Goal: Task Accomplishment & Management: Use online tool/utility

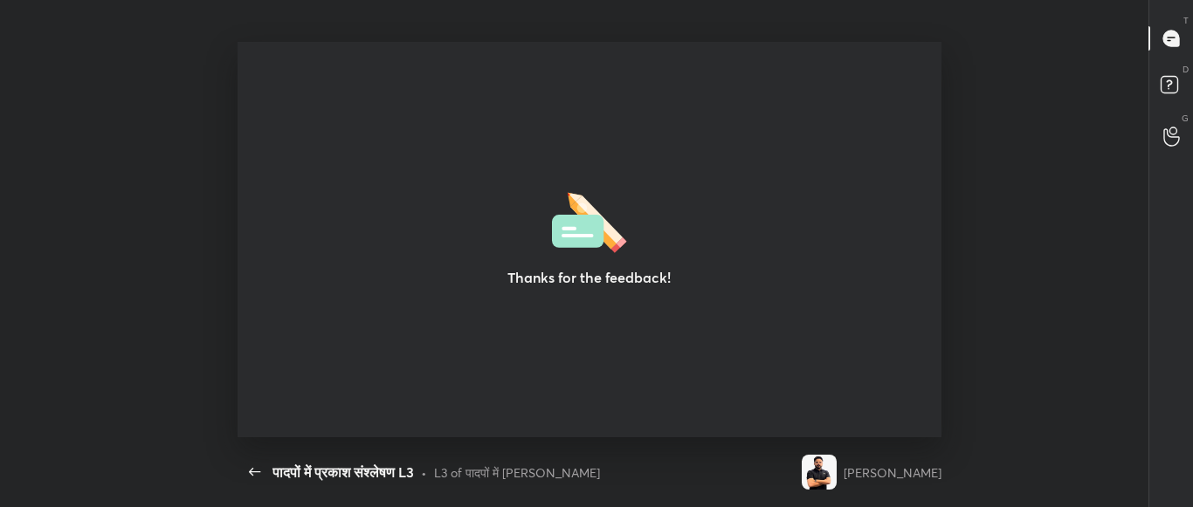
scroll to position [6, 1]
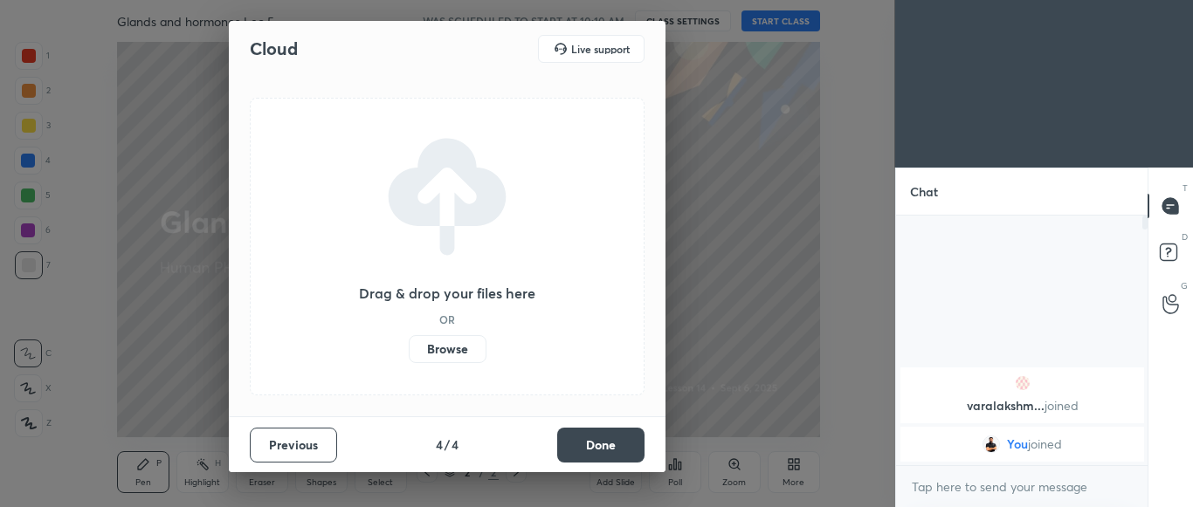
scroll to position [99, 246]
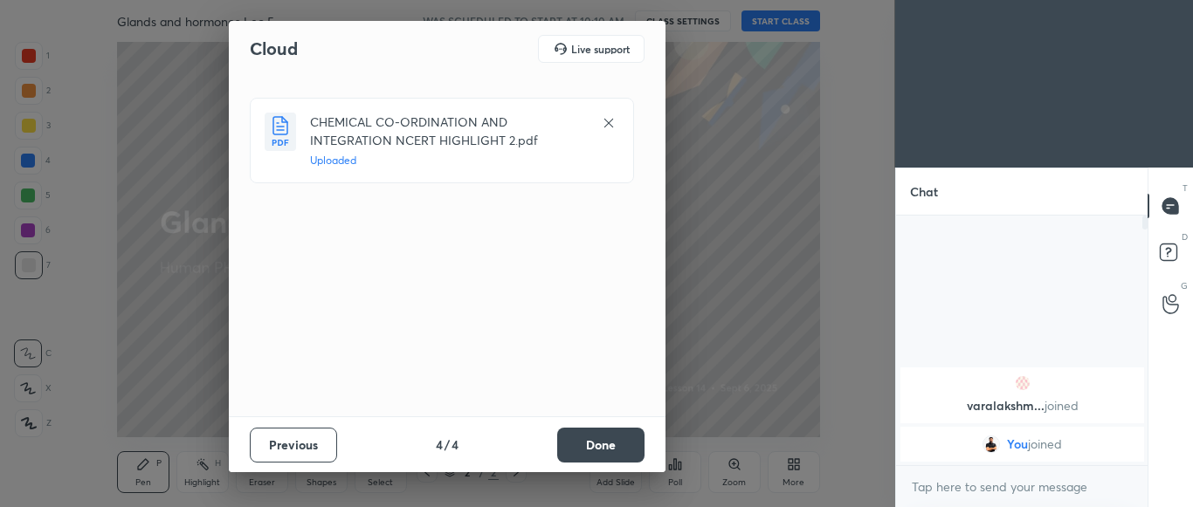
click at [616, 446] on button "Done" at bounding box center [600, 445] width 87 height 35
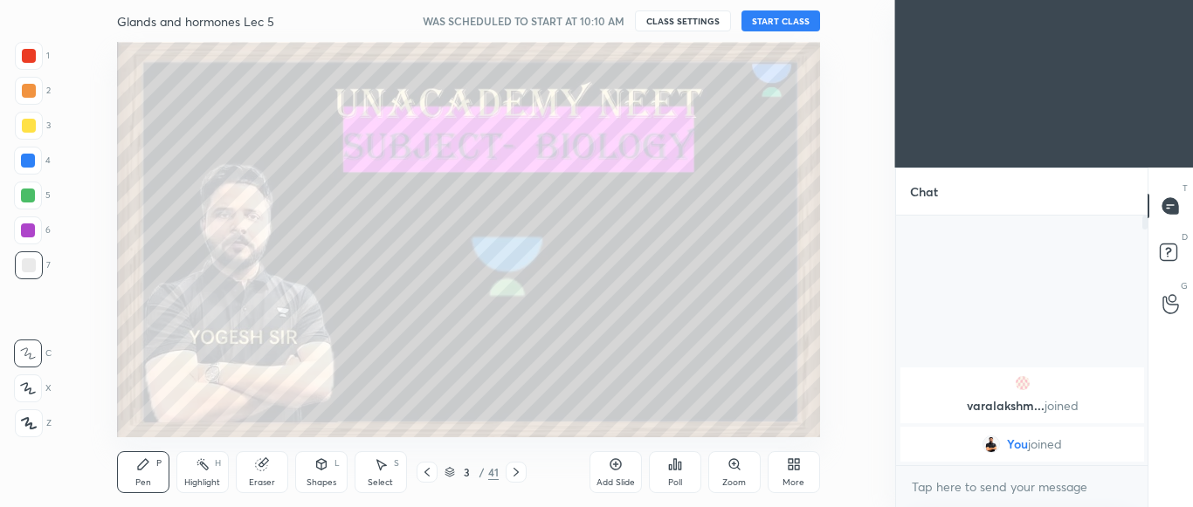
click at [612, 482] on div "Add Slide" at bounding box center [615, 483] width 38 height 9
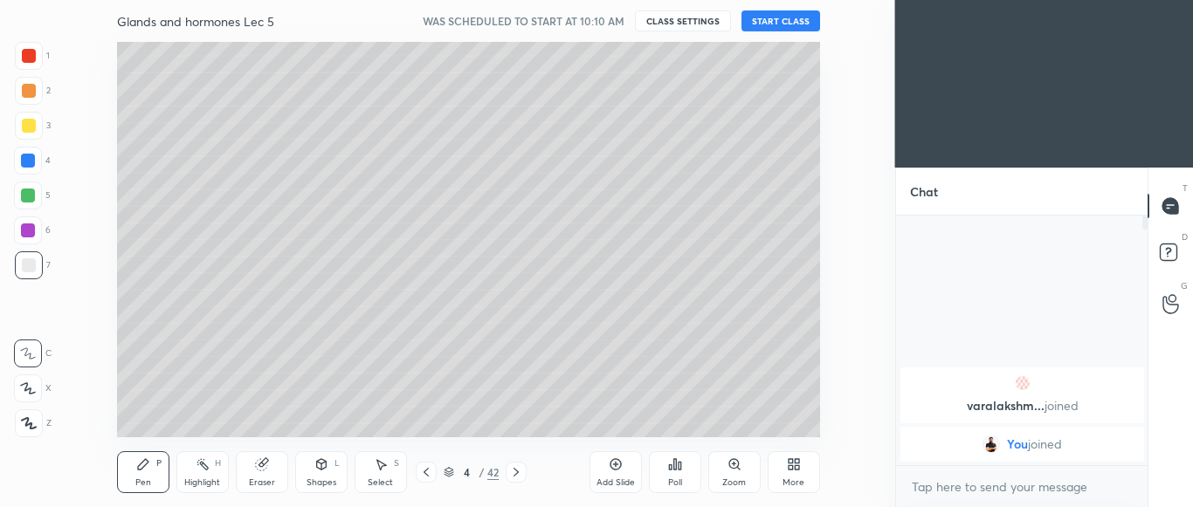
click at [24, 129] on div at bounding box center [29, 126] width 14 height 14
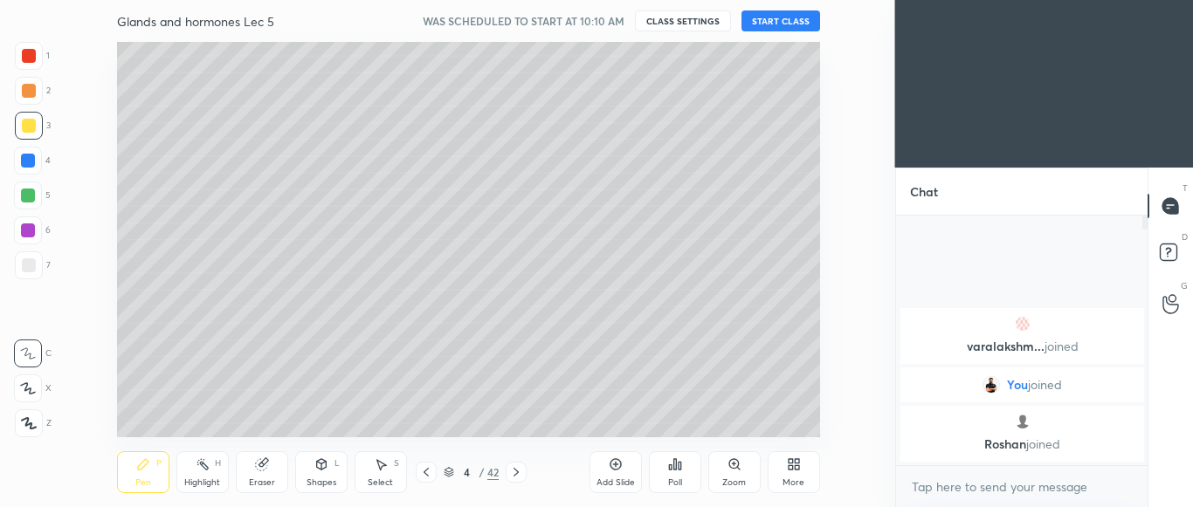
click at [24, 273] on div at bounding box center [29, 265] width 28 height 28
click at [26, 393] on icon at bounding box center [28, 388] width 16 height 12
click at [22, 130] on div at bounding box center [29, 126] width 14 height 14
click at [779, 22] on button "START CLASS" at bounding box center [780, 20] width 79 height 21
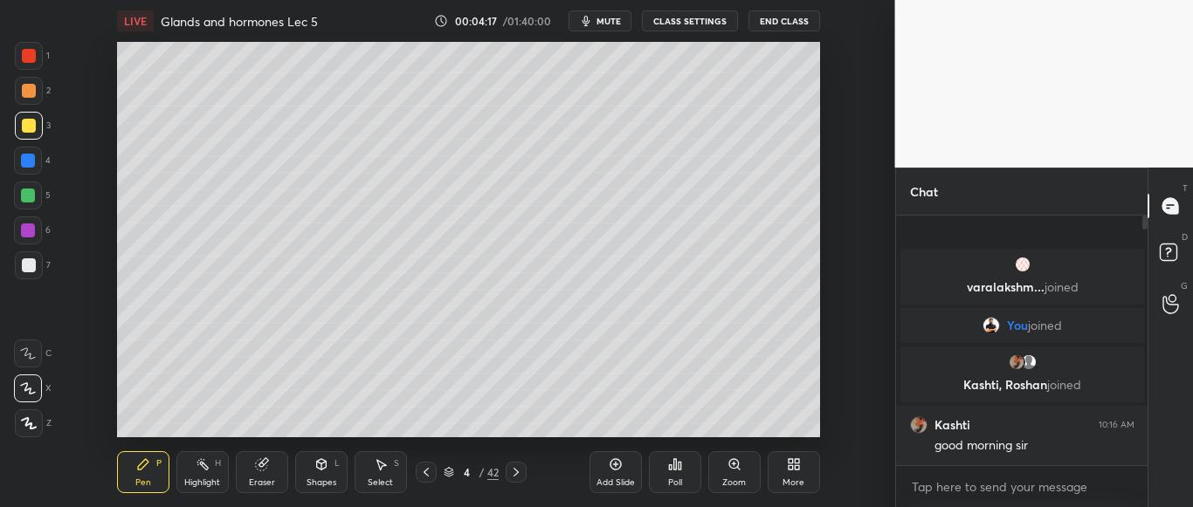
click at [612, 16] on span "mute" at bounding box center [608, 21] width 24 height 12
click at [26, 262] on div at bounding box center [29, 265] width 14 height 14
click at [31, 126] on div at bounding box center [29, 126] width 14 height 14
click at [30, 123] on div at bounding box center [29, 126] width 14 height 14
click at [27, 272] on div at bounding box center [29, 265] width 28 height 28
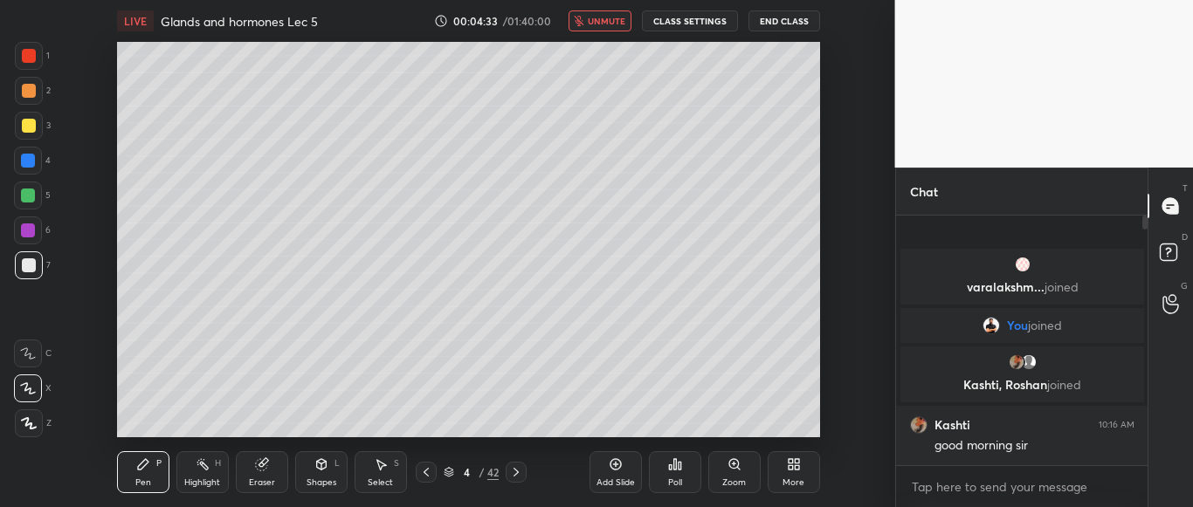
click at [27, 122] on div at bounding box center [29, 126] width 14 height 14
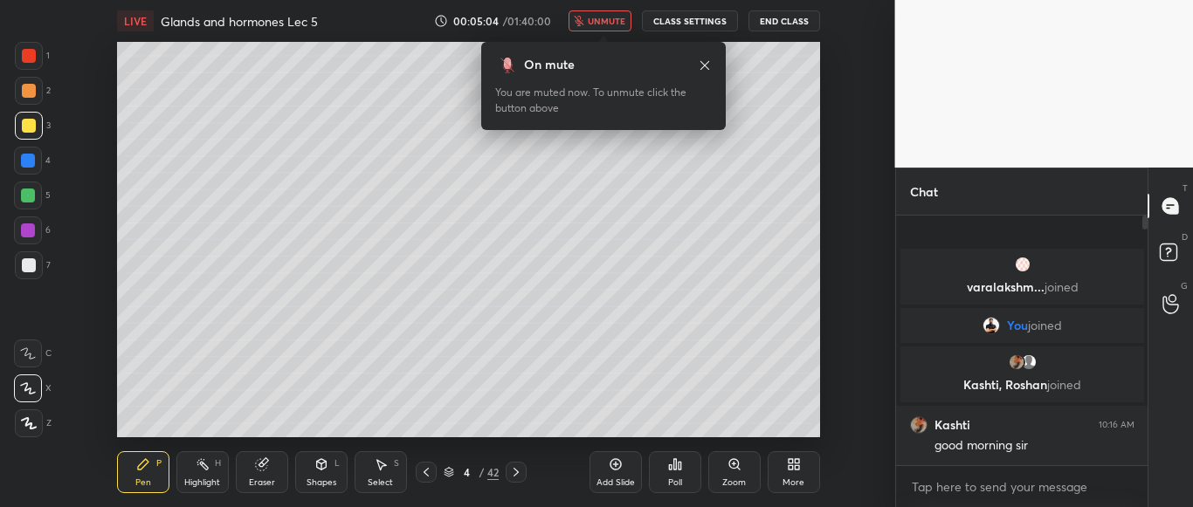
click at [584, 24] on icon "button" at bounding box center [580, 21] width 10 height 10
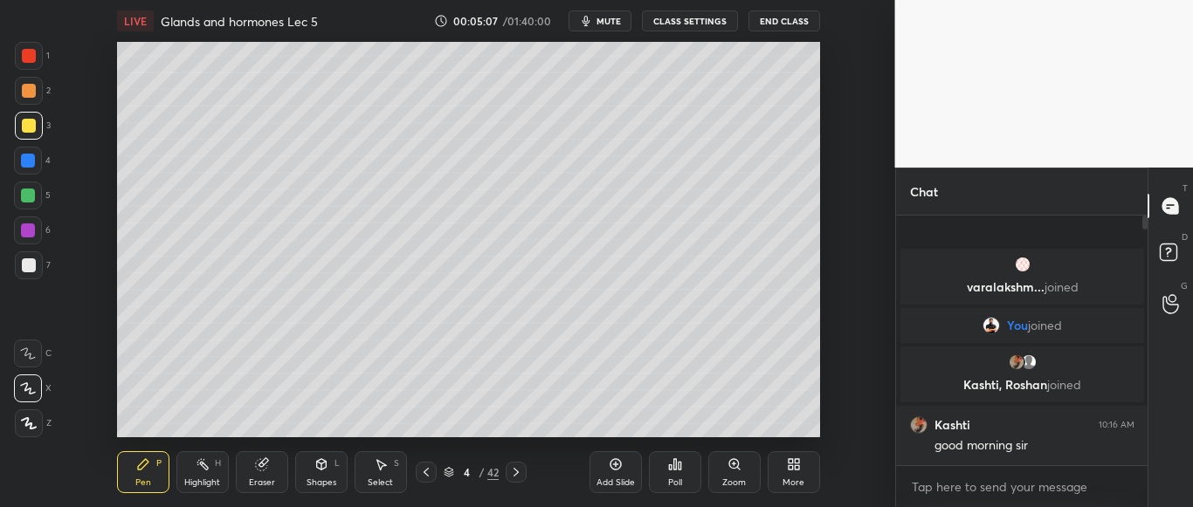
click at [795, 474] on div "More" at bounding box center [794, 472] width 52 height 42
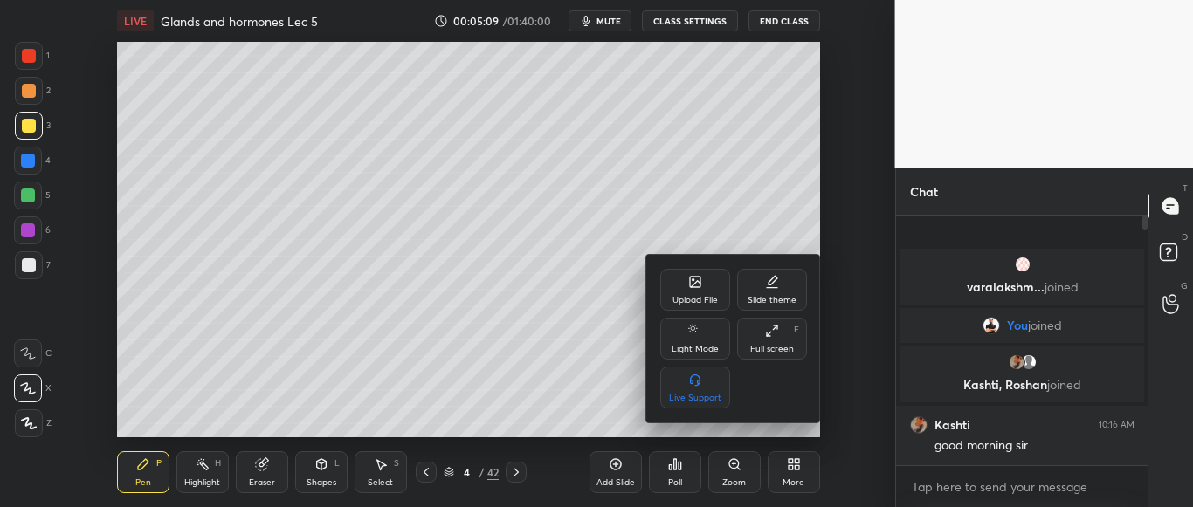
click at [706, 292] on div "Upload File" at bounding box center [695, 290] width 70 height 42
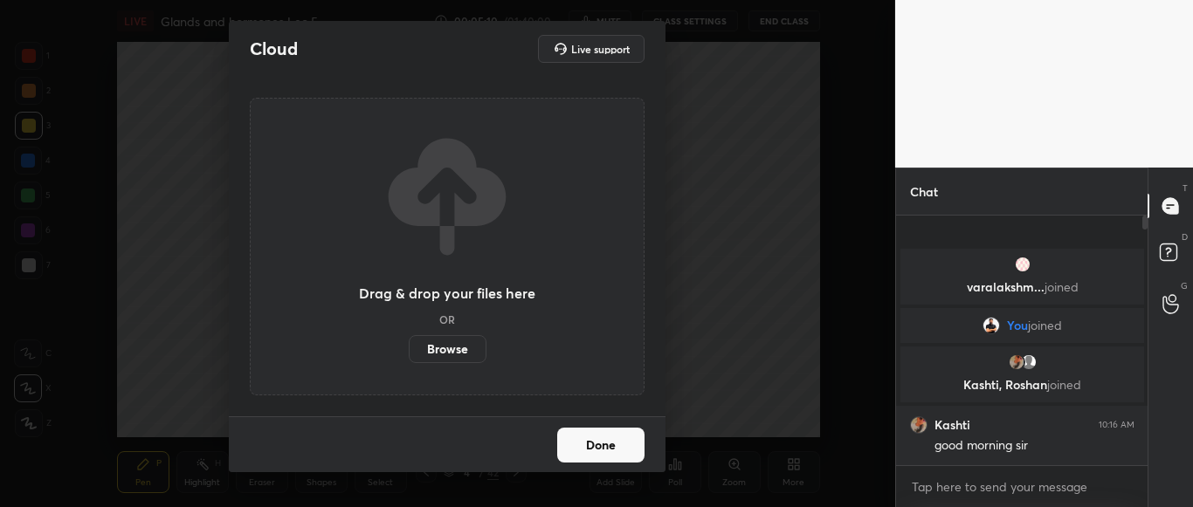
click at [457, 348] on label "Browse" at bounding box center [448, 349] width 78 height 28
click at [409, 348] on input "Browse" at bounding box center [409, 349] width 0 height 28
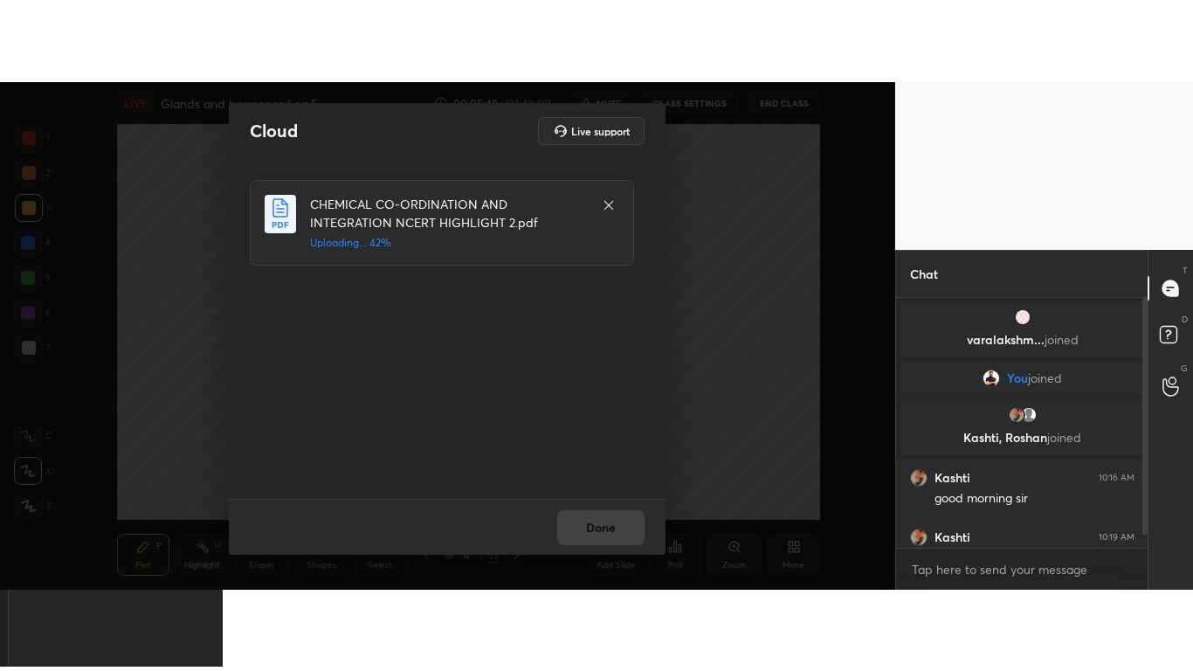
scroll to position [30, 0]
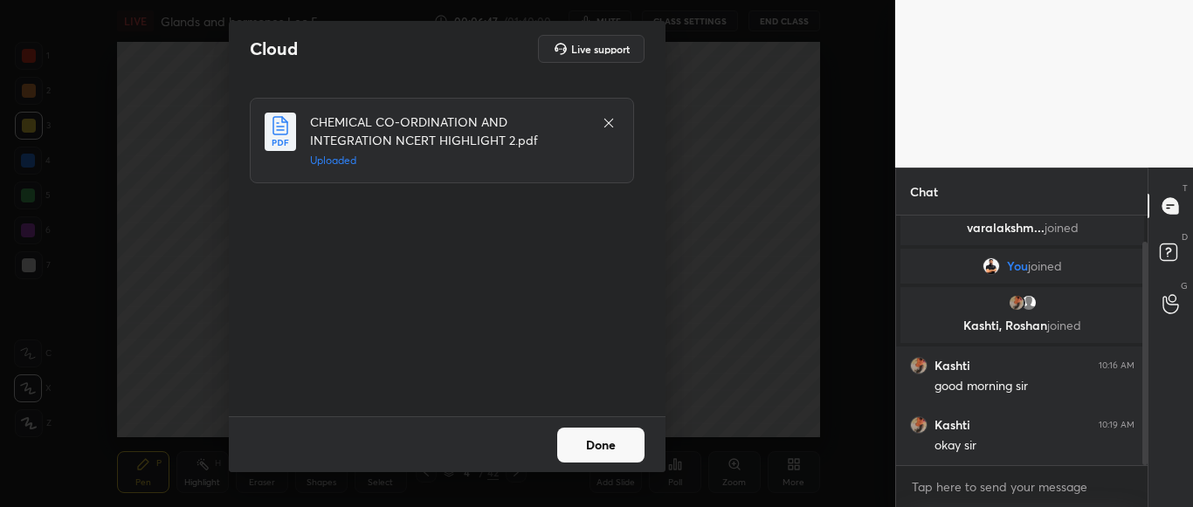
click at [596, 446] on button "Done" at bounding box center [600, 445] width 87 height 35
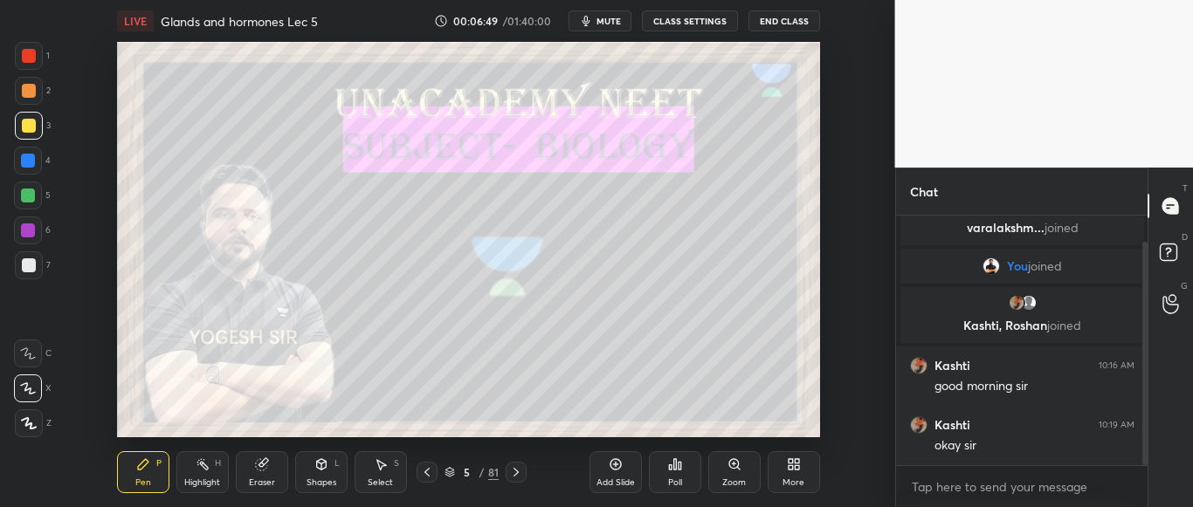
click at [603, 17] on span "mute" at bounding box center [608, 21] width 24 height 12
click at [28, 268] on div at bounding box center [29, 265] width 14 height 14
click at [27, 123] on div at bounding box center [29, 126] width 14 height 14
click at [28, 267] on div at bounding box center [29, 265] width 14 height 14
click at [24, 120] on div at bounding box center [29, 126] width 14 height 14
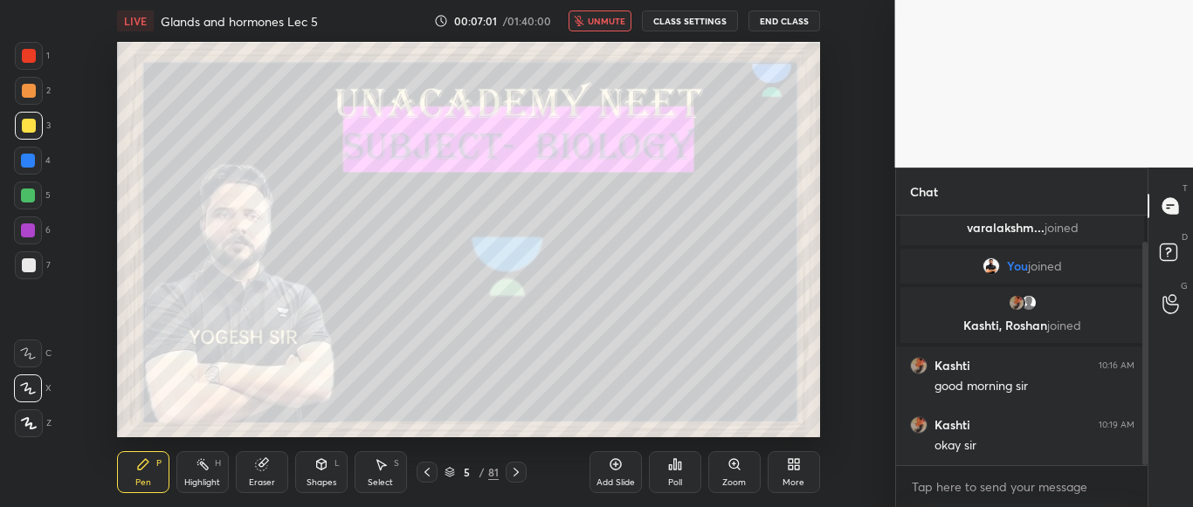
click at [25, 125] on div at bounding box center [29, 126] width 14 height 14
click at [23, 271] on div at bounding box center [29, 265] width 14 height 14
click at [24, 125] on div at bounding box center [29, 126] width 14 height 14
click at [31, 272] on div at bounding box center [29, 265] width 14 height 14
click at [23, 123] on div at bounding box center [29, 126] width 14 height 14
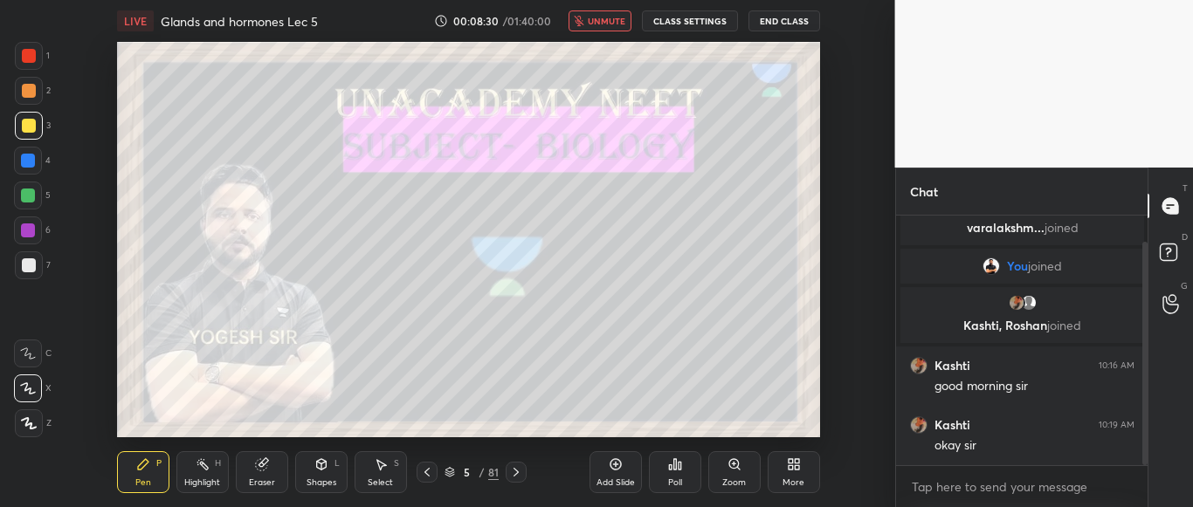
click at [797, 470] on icon at bounding box center [797, 467] width 4 height 4
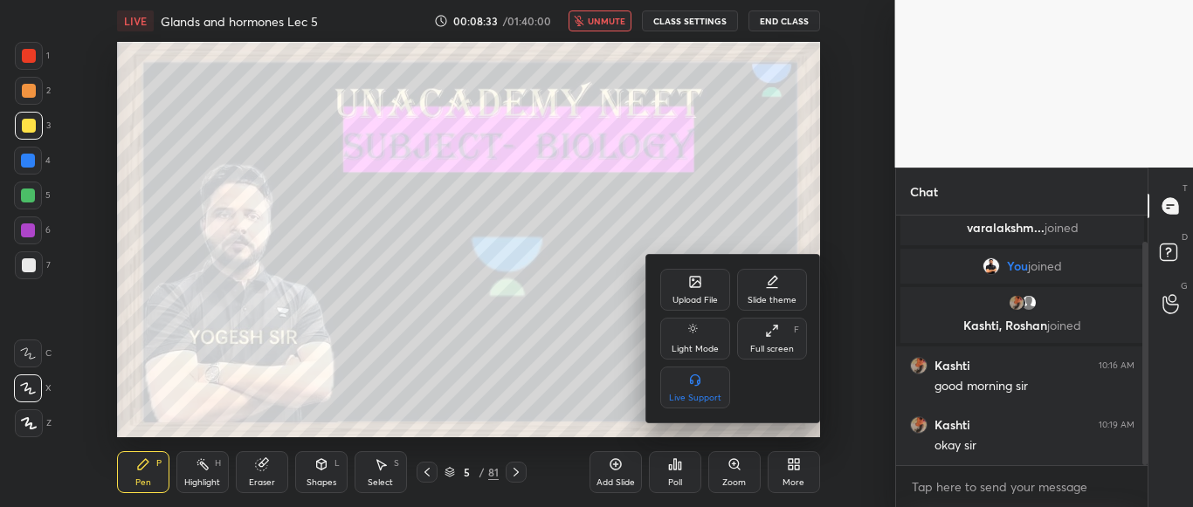
click at [768, 345] on div "Full screen" at bounding box center [772, 349] width 44 height 9
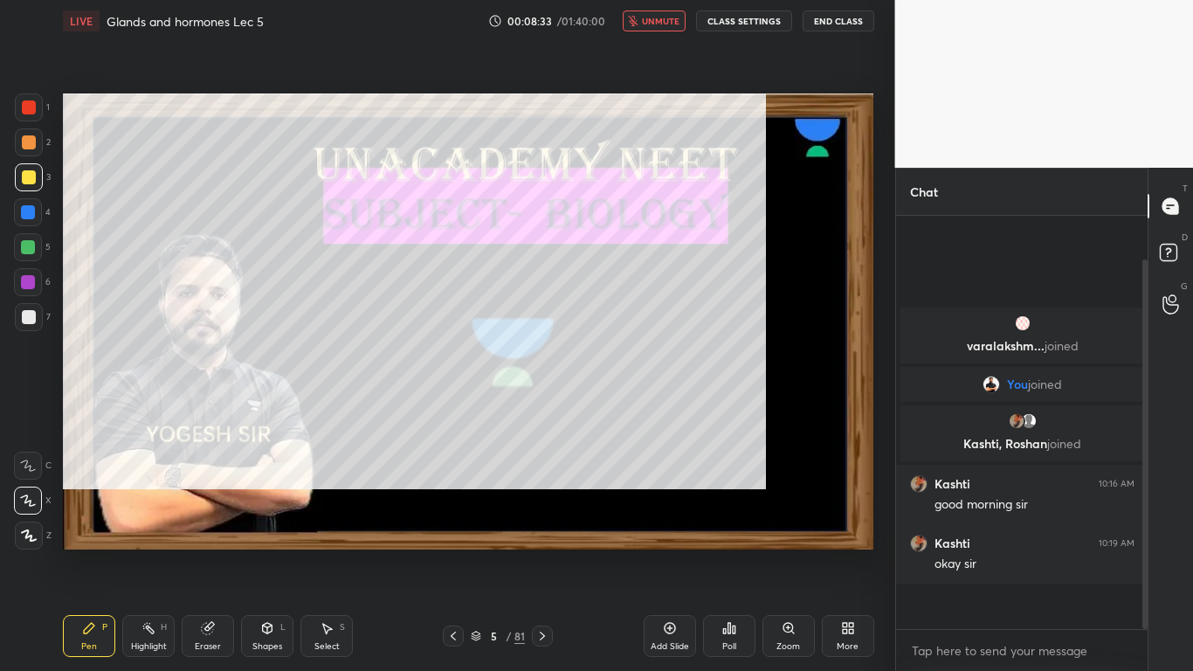
scroll to position [0, 0]
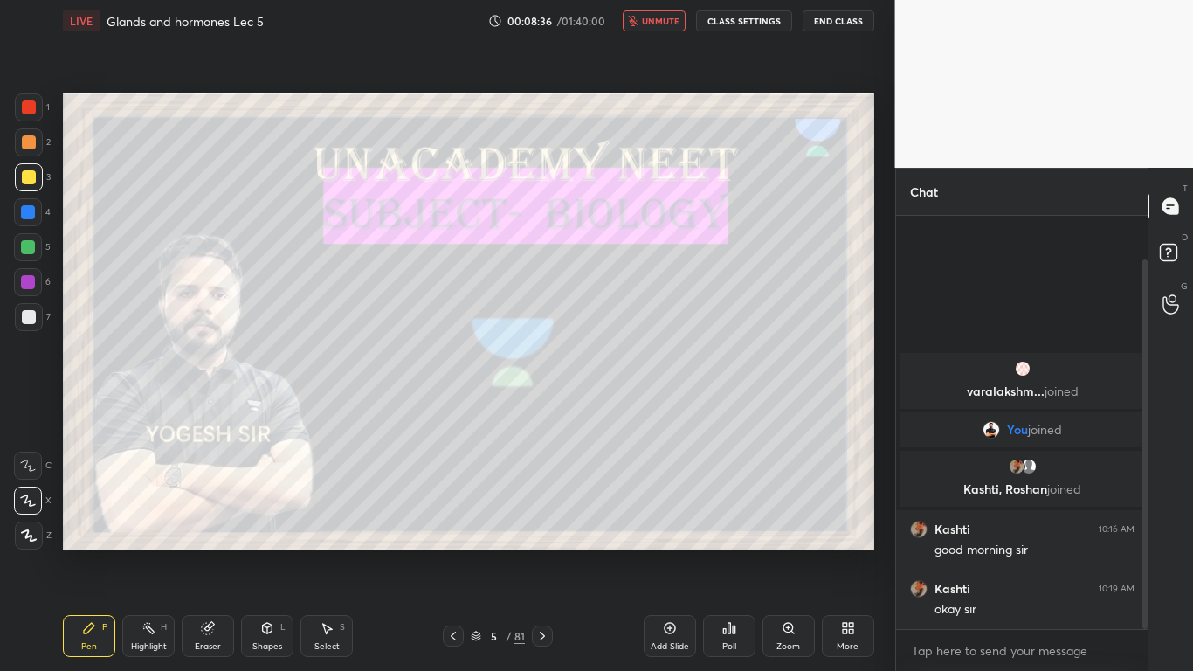
click at [31, 253] on div at bounding box center [28, 247] width 14 height 14
click at [26, 317] on div at bounding box center [29, 317] width 14 height 14
click at [25, 177] on div at bounding box center [29, 177] width 14 height 14
click at [25, 320] on div at bounding box center [29, 317] width 14 height 14
click at [26, 169] on div at bounding box center [29, 177] width 28 height 28
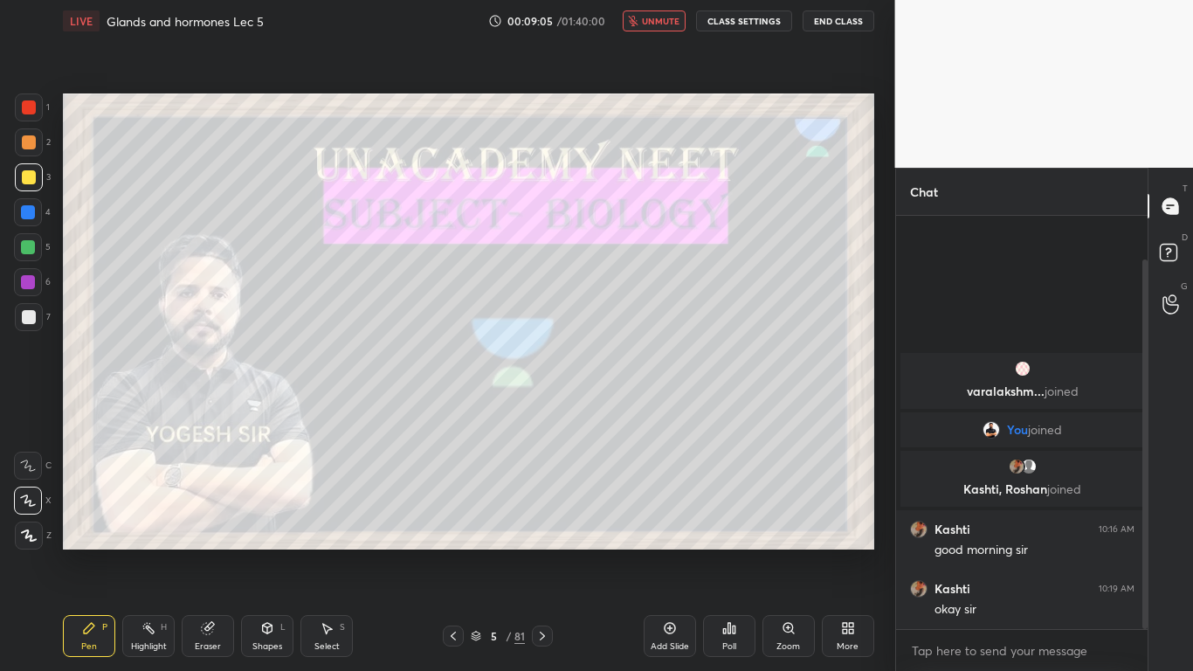
click at [27, 320] on div at bounding box center [29, 317] width 14 height 14
click at [27, 182] on div at bounding box center [29, 177] width 14 height 14
click at [28, 306] on div at bounding box center [29, 317] width 28 height 28
click at [24, 182] on div at bounding box center [29, 177] width 14 height 14
click at [28, 318] on div at bounding box center [29, 317] width 14 height 14
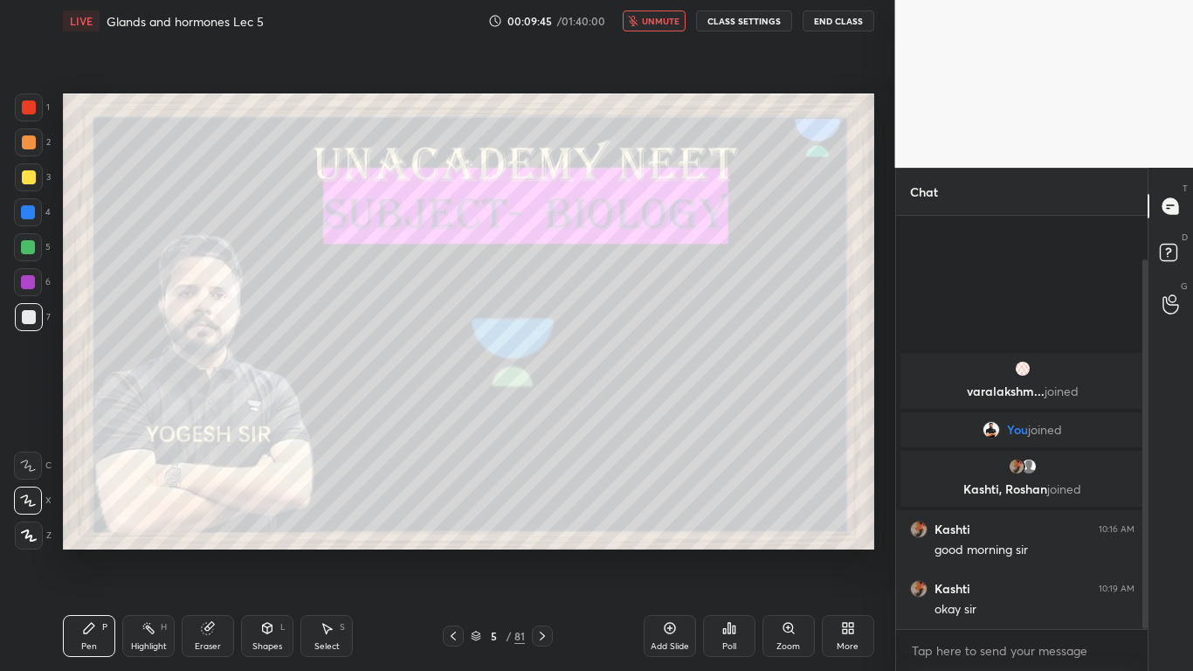
click at [25, 178] on div at bounding box center [29, 177] width 14 height 14
click at [670, 27] on button "unmute" at bounding box center [654, 20] width 63 height 21
click at [26, 317] on div at bounding box center [29, 317] width 14 height 14
click at [22, 179] on div at bounding box center [29, 177] width 14 height 14
click at [25, 244] on div at bounding box center [28, 247] width 14 height 14
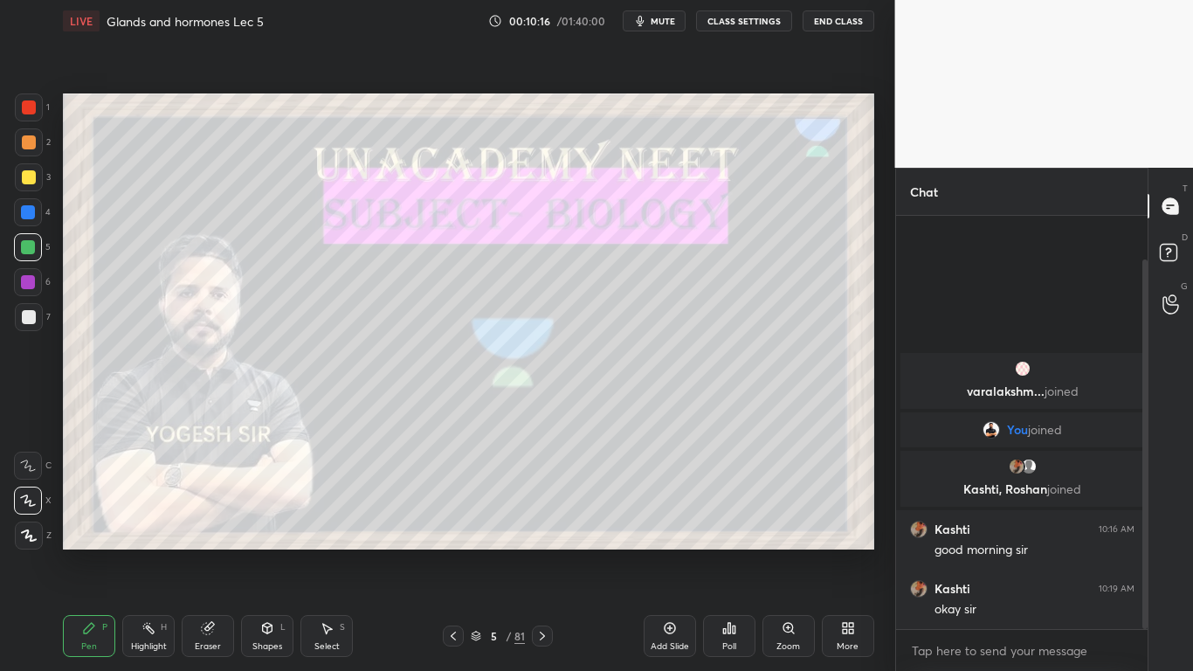
click at [31, 185] on div at bounding box center [29, 177] width 28 height 28
click at [26, 313] on div at bounding box center [29, 317] width 14 height 14
click at [23, 175] on div at bounding box center [29, 177] width 14 height 14
click at [22, 321] on div at bounding box center [29, 317] width 14 height 14
click at [20, 171] on div at bounding box center [29, 177] width 28 height 28
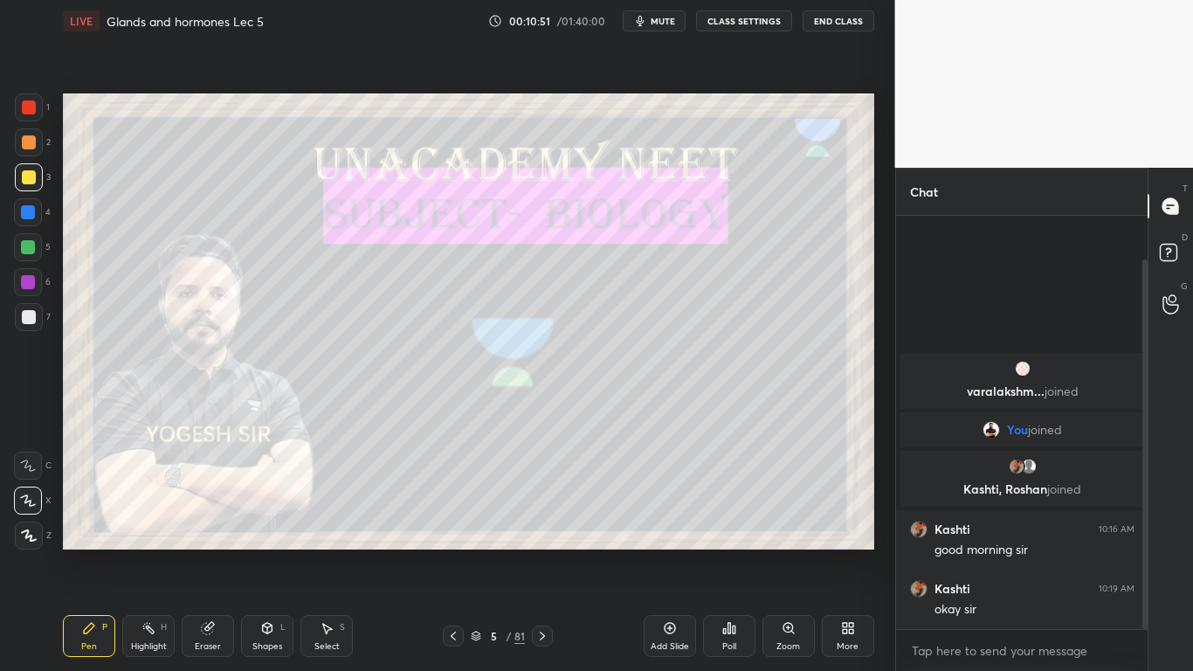
click at [844, 25] on button "End Class" at bounding box center [838, 20] width 72 height 21
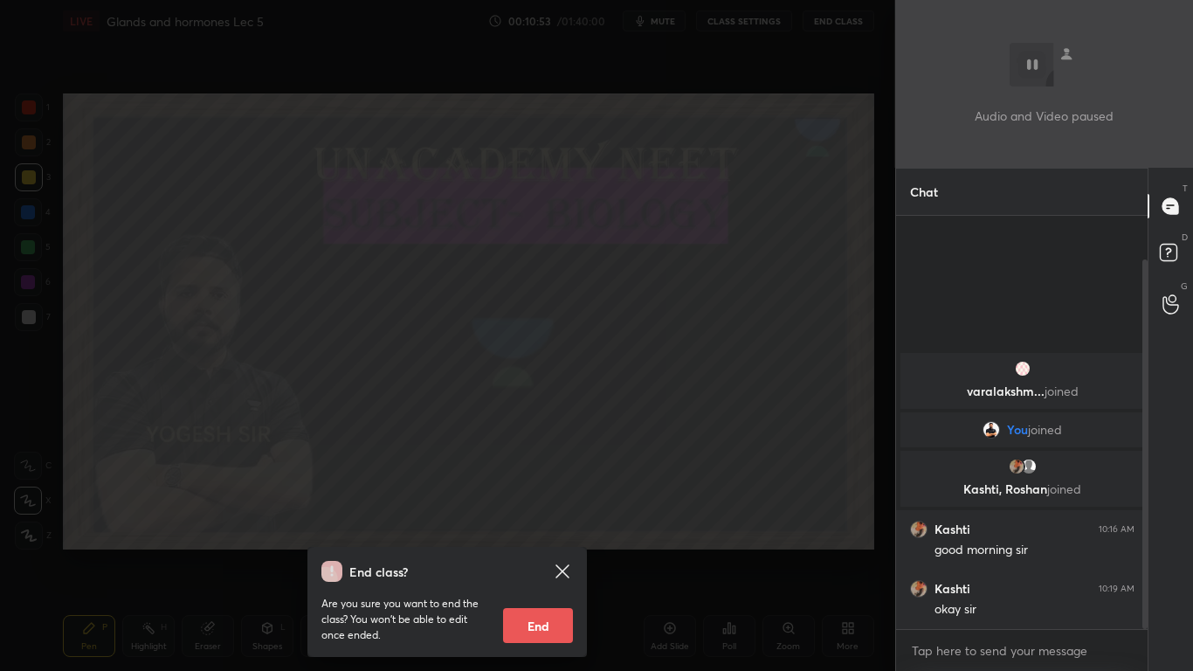
click at [541, 506] on button "End" at bounding box center [538, 625] width 70 height 35
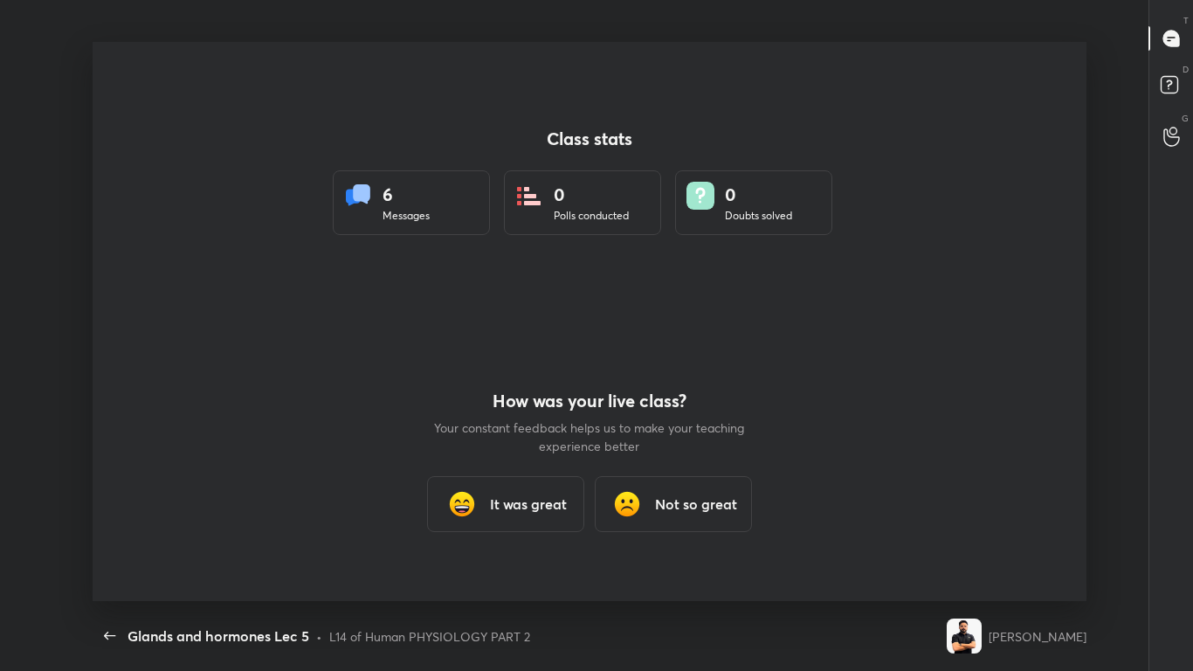
click at [534, 506] on h3 "It was great" at bounding box center [528, 503] width 77 height 21
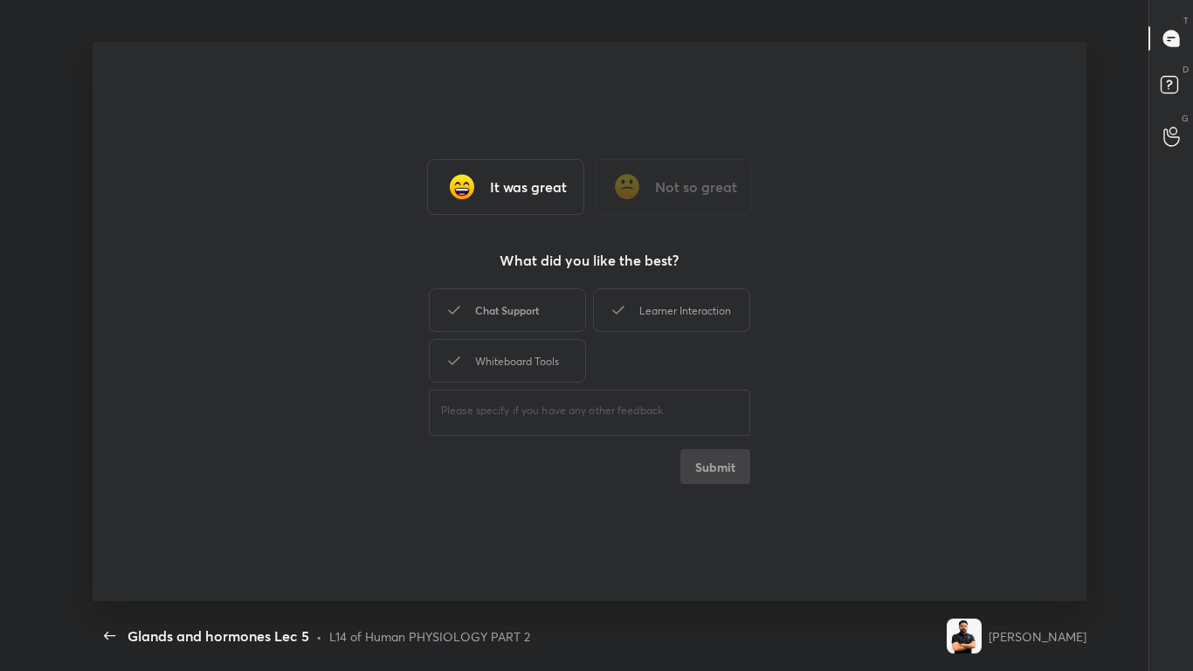
click at [538, 317] on div "Chat Support" at bounding box center [507, 310] width 157 height 44
click at [726, 477] on button "Submit" at bounding box center [715, 466] width 70 height 35
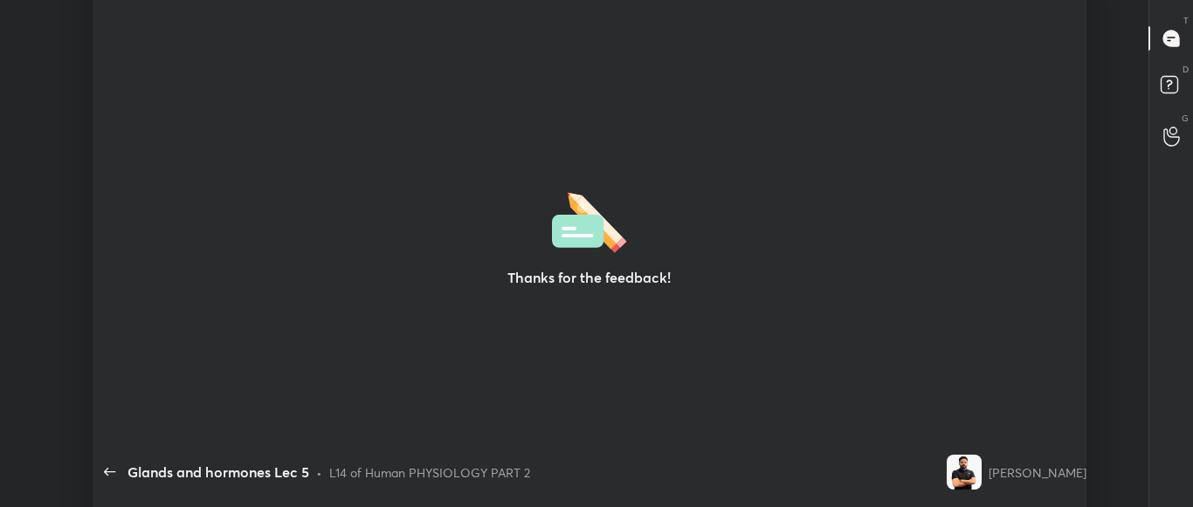
scroll to position [86923, 86140]
